Goal: Check status: Check status

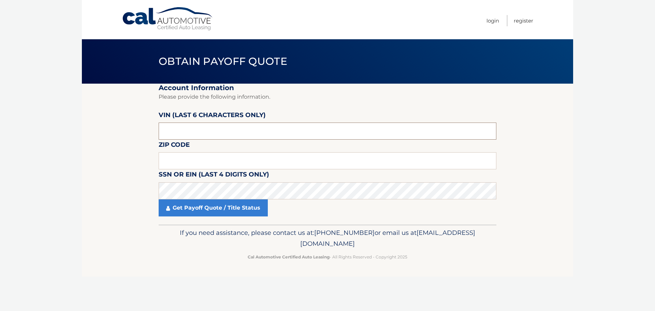
click at [176, 127] on input "text" at bounding box center [328, 131] width 338 height 17
click at [200, 130] on input "text" at bounding box center [328, 131] width 338 height 17
click at [186, 134] on input "text" at bounding box center [328, 131] width 338 height 17
click at [184, 132] on input "text" at bounding box center [328, 131] width 338 height 17
click at [182, 131] on input "text" at bounding box center [328, 131] width 338 height 17
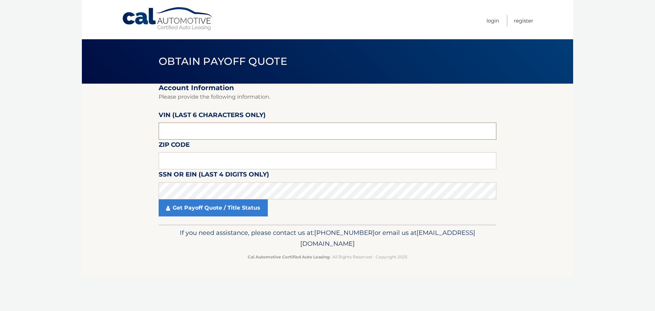
click at [181, 131] on input "text" at bounding box center [328, 131] width 338 height 17
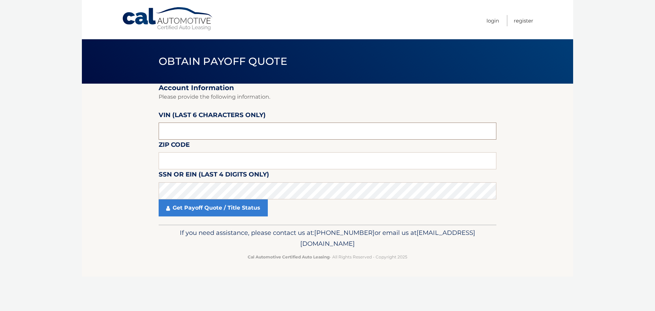
click at [180, 132] on input "text" at bounding box center [328, 131] width 338 height 17
click at [197, 161] on input "text" at bounding box center [328, 160] width 338 height 17
click at [186, 159] on input "text" at bounding box center [328, 160] width 338 height 17
type input "34987"
click at [340, 180] on fieldset "Account Information Please provide the following information. [PERSON_NAME] (la…" at bounding box center [328, 154] width 338 height 141
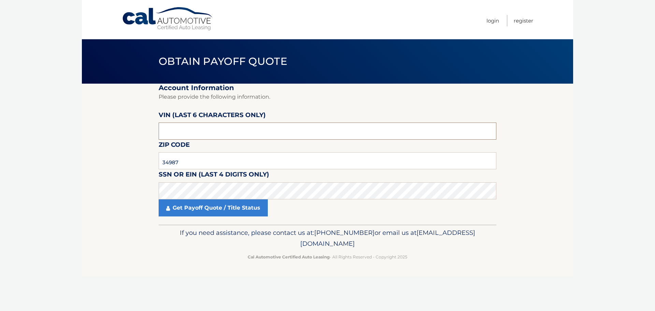
click at [201, 133] on input "text" at bounding box center [328, 131] width 338 height 17
click at [198, 158] on input "34987" at bounding box center [328, 160] width 338 height 17
click at [478, 129] on input "text" at bounding box center [328, 131] width 338 height 17
click at [183, 133] on input "text" at bounding box center [328, 131] width 338 height 17
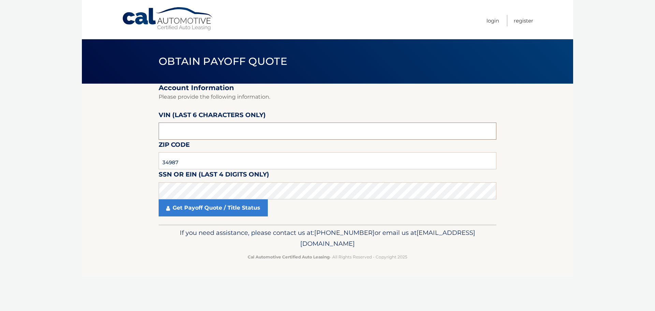
click at [176, 132] on input "text" at bounding box center [328, 131] width 338 height 17
click at [179, 131] on input "text" at bounding box center [328, 131] width 338 height 17
click at [201, 165] on input "34987" at bounding box center [328, 160] width 338 height 17
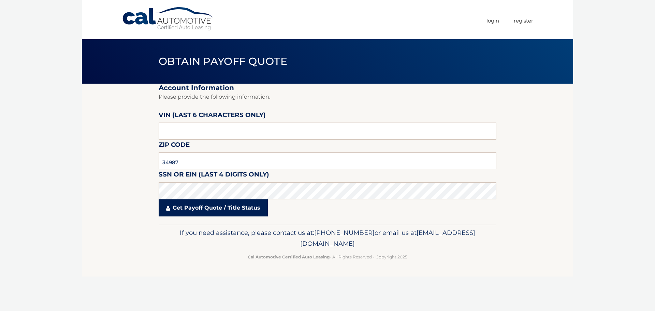
click at [196, 209] on link "Get Payoff Quote / Title Status" at bounding box center [213, 207] width 109 height 17
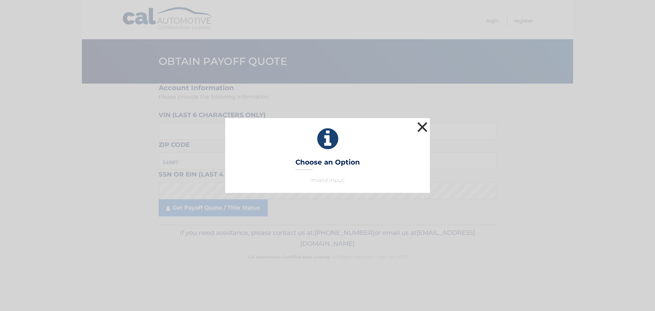
click at [425, 130] on button "×" at bounding box center [423, 127] width 14 height 14
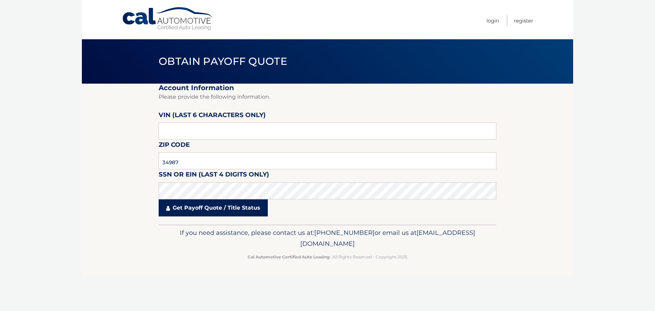
click at [182, 208] on link "Get Payoff Quote / Title Status" at bounding box center [213, 207] width 109 height 17
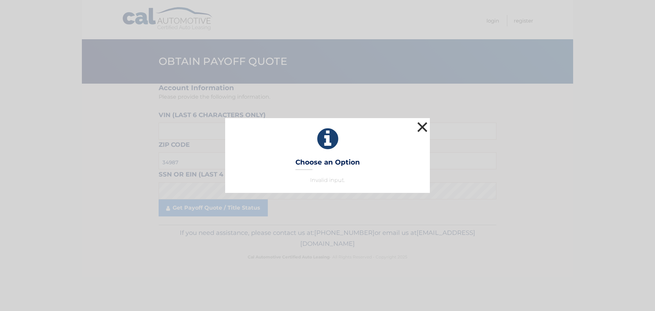
click at [425, 125] on button "×" at bounding box center [423, 127] width 14 height 14
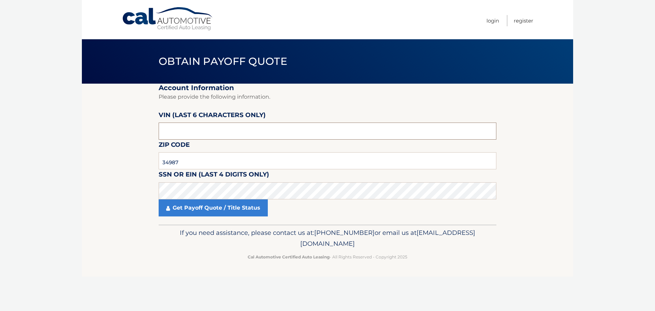
click at [180, 131] on input "text" at bounding box center [328, 131] width 338 height 17
click at [182, 129] on input "text" at bounding box center [328, 131] width 338 height 17
click at [184, 127] on input "text" at bounding box center [328, 131] width 338 height 17
click at [185, 127] on input "text" at bounding box center [328, 131] width 338 height 17
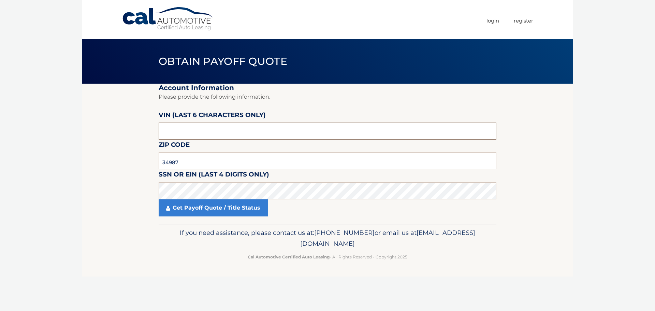
click at [185, 127] on input "text" at bounding box center [328, 131] width 338 height 17
type input "1*****"
type input "770730"
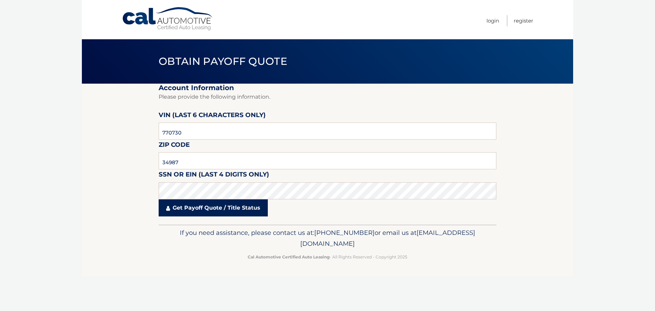
click at [197, 209] on link "Get Payoff Quote / Title Status" at bounding box center [213, 207] width 109 height 17
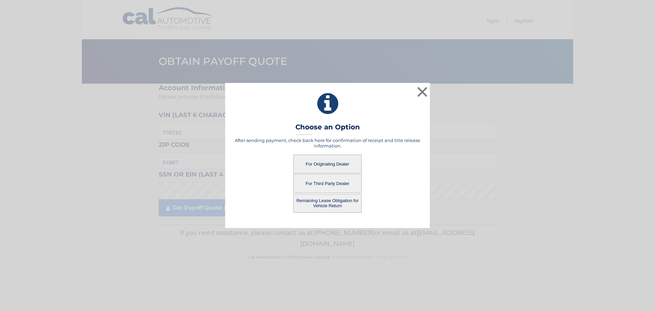
click at [315, 163] on button "For Originating Dealer" at bounding box center [327, 164] width 68 height 19
click at [328, 165] on button "For Originating Dealer" at bounding box center [327, 164] width 68 height 19
click at [327, 165] on button "For Originating Dealer" at bounding box center [327, 164] width 68 height 19
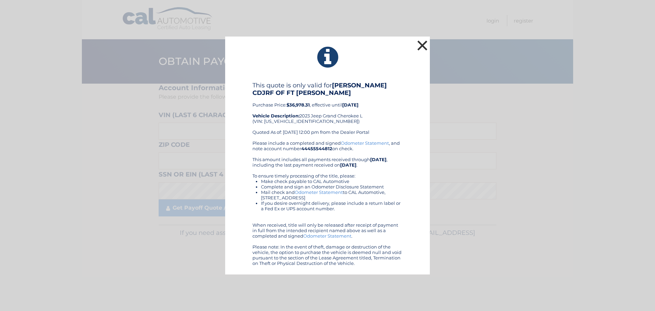
click at [425, 47] on button "×" at bounding box center [423, 46] width 14 height 14
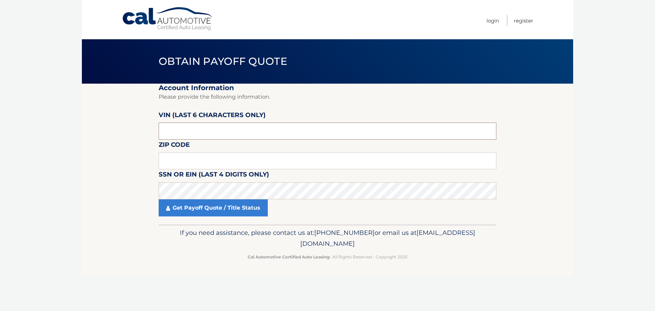
click at [203, 131] on input "text" at bounding box center [328, 131] width 338 height 17
type input "770730"
click at [194, 160] on input "text" at bounding box center [328, 160] width 338 height 17
click at [199, 156] on input "text" at bounding box center [328, 160] width 338 height 17
type input "34987"
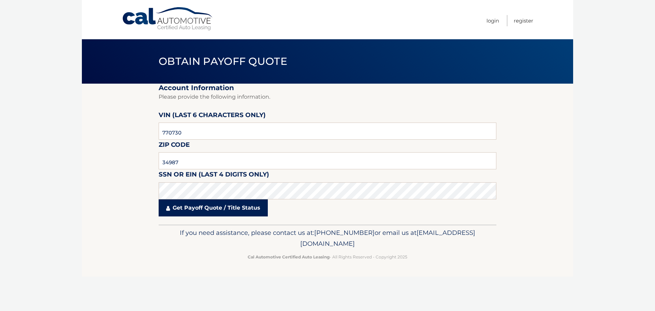
click at [190, 209] on link "Get Payoff Quote / Title Status" at bounding box center [213, 207] width 109 height 17
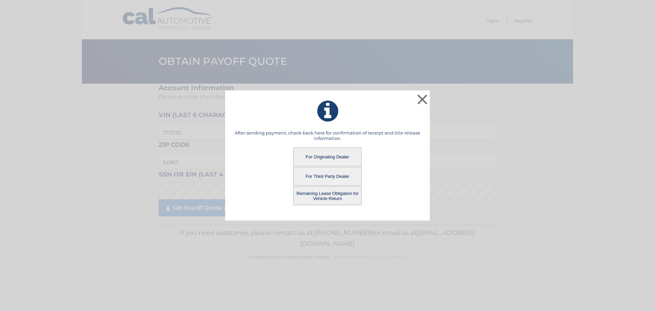
click at [332, 195] on button "Remaining Lease Obligation for Vehicle Return" at bounding box center [327, 195] width 68 height 19
click at [338, 194] on button "Remaining Lease Obligation for Vehicle Return" at bounding box center [327, 195] width 68 height 19
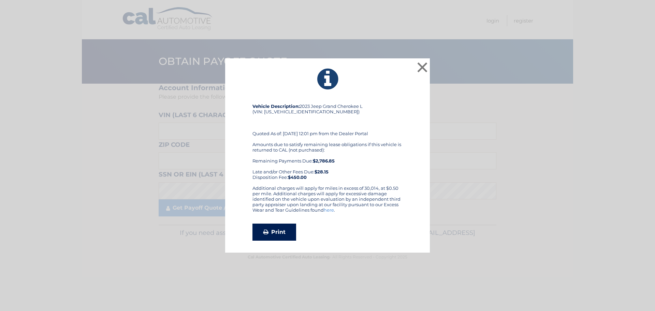
click at [276, 234] on link "Print" at bounding box center [275, 232] width 44 height 17
